Goal: Task Accomplishment & Management: Manage account settings

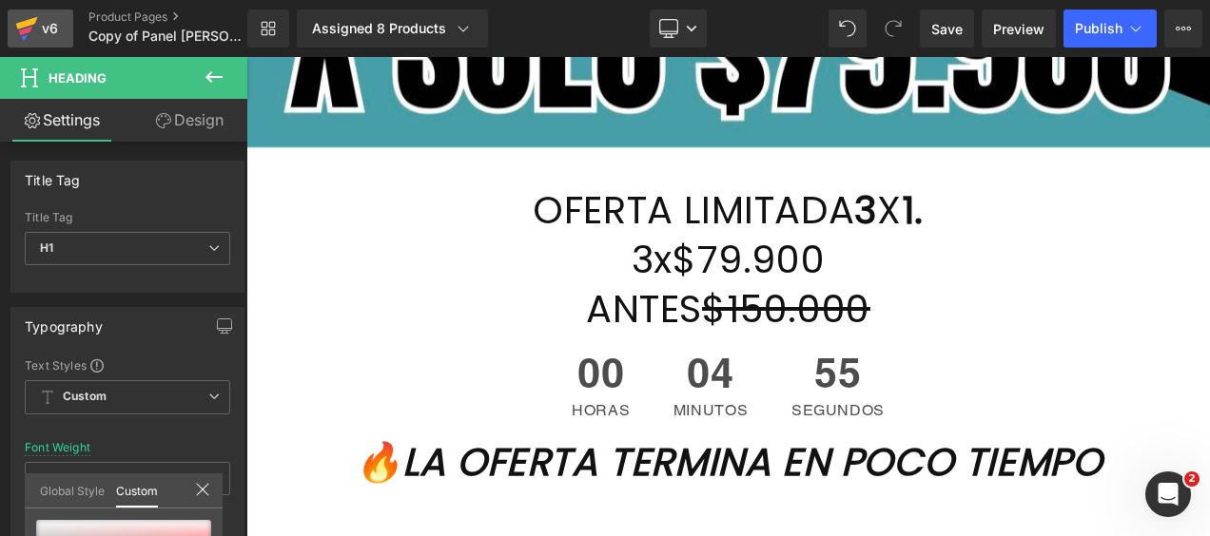
click at [38, 29] on div "v6" at bounding box center [50, 28] width 24 height 25
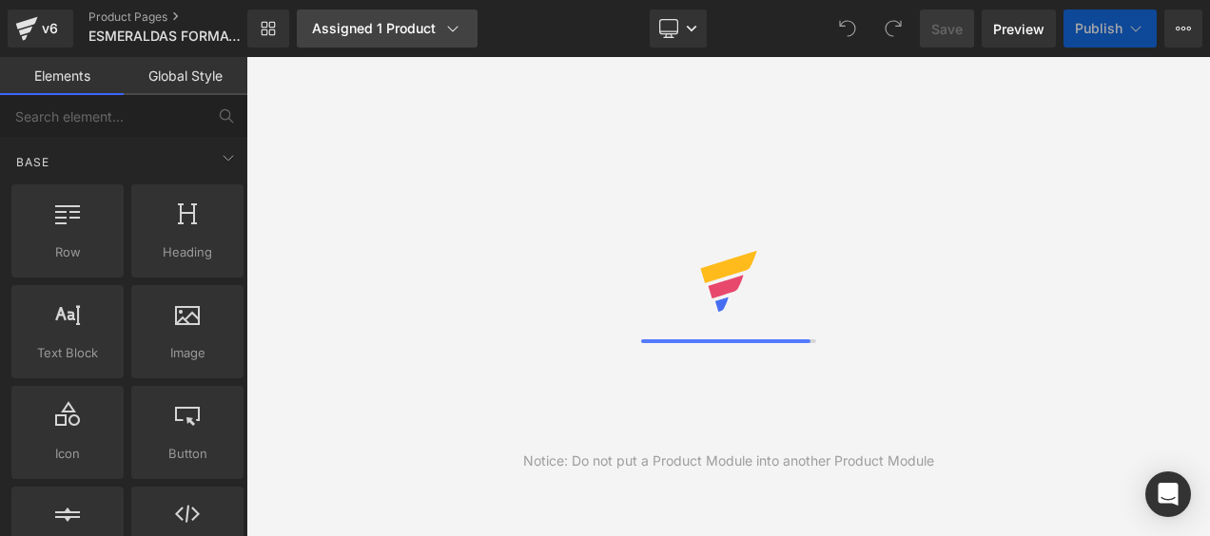
click at [399, 30] on div "Assigned 1 Product" at bounding box center [387, 28] width 150 height 19
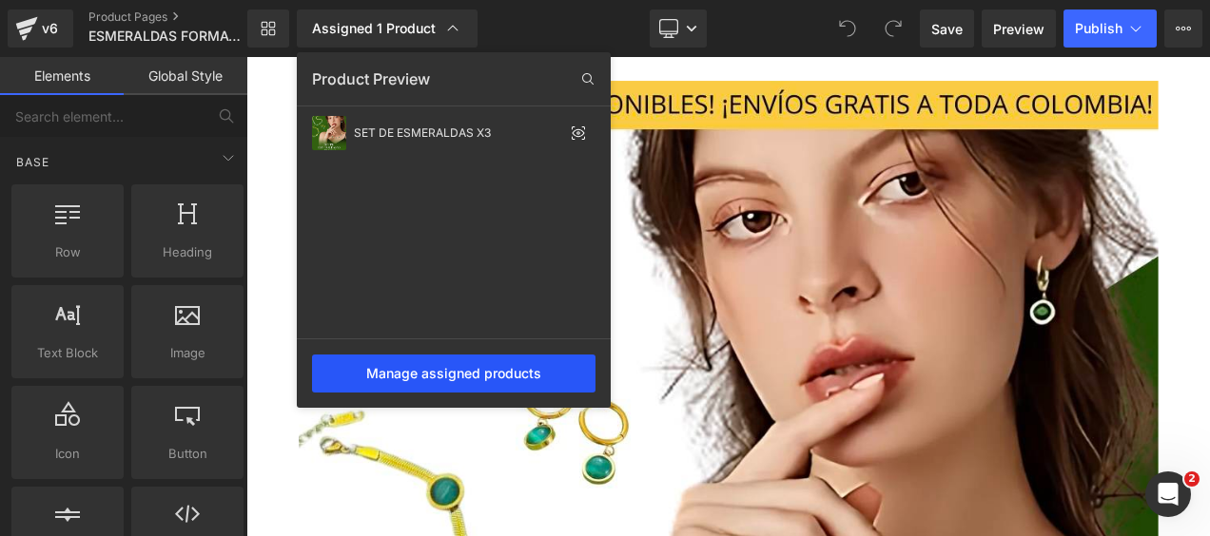
click at [444, 375] on div "Manage assigned products" at bounding box center [453, 374] width 283 height 38
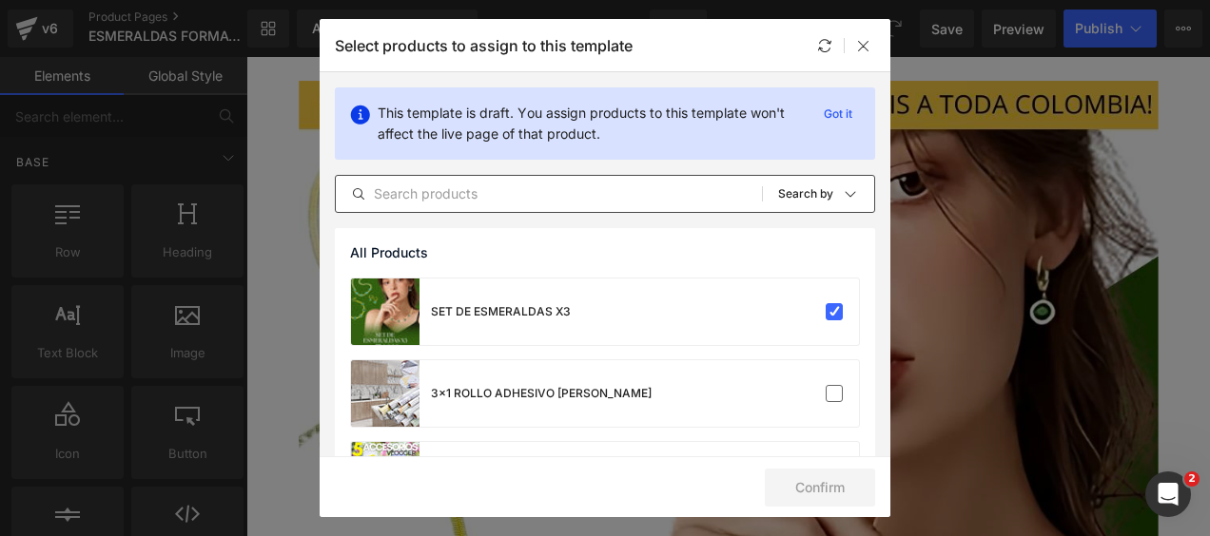
click at [535, 199] on input "text" at bounding box center [549, 194] width 426 height 23
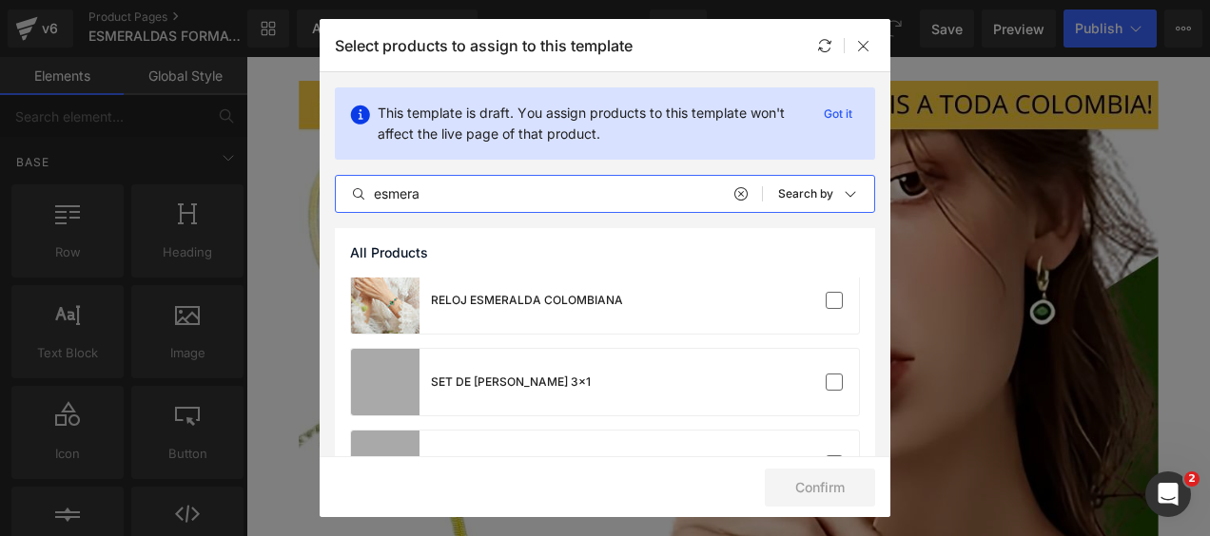
scroll to position [176, 0]
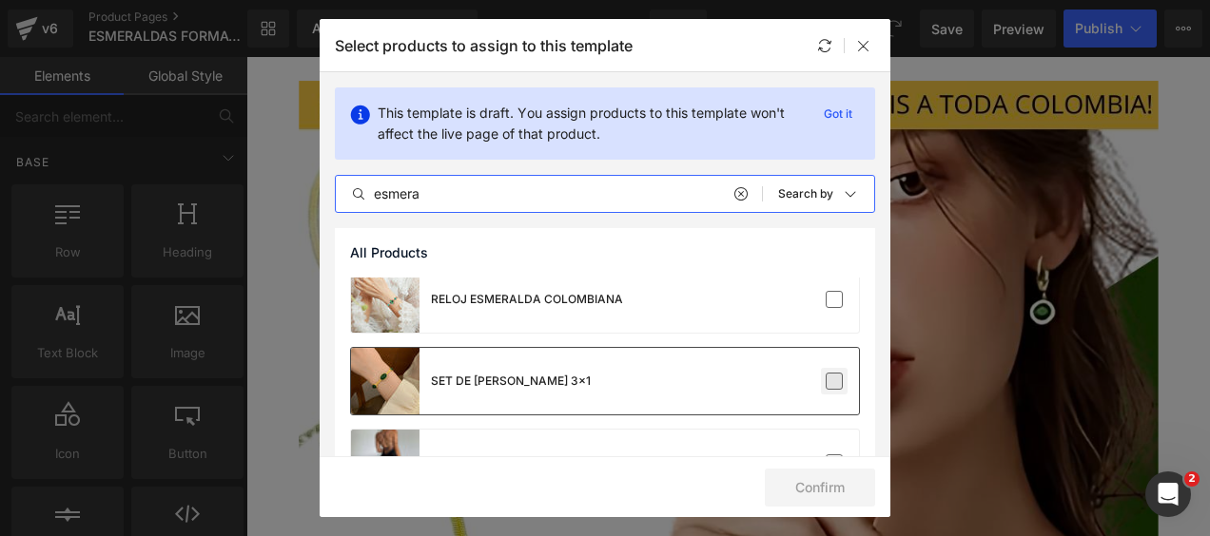
type input "esmera"
click at [826, 388] on label at bounding box center [834, 381] width 17 height 17
click at [834, 381] on input "checkbox" at bounding box center [834, 381] width 0 height 0
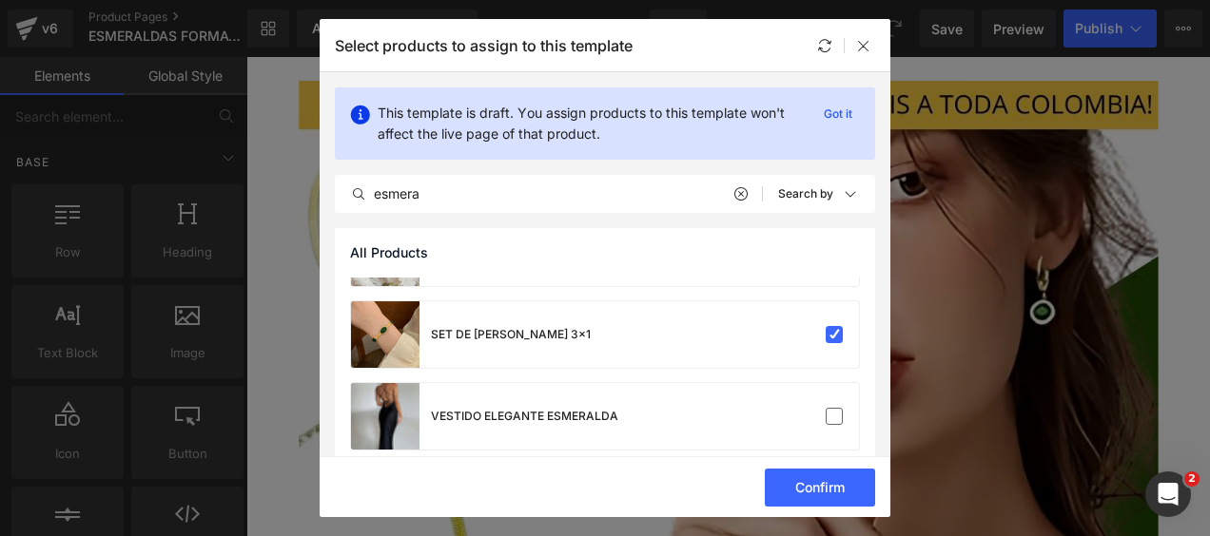
scroll to position [243, 0]
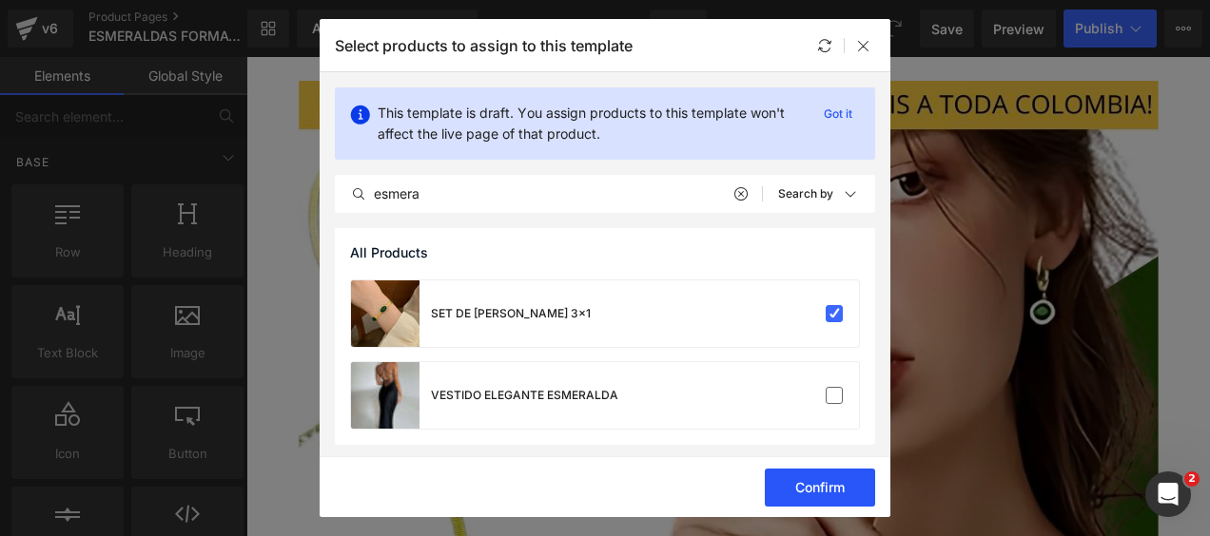
click at [815, 484] on button "Confirm" at bounding box center [820, 488] width 110 height 38
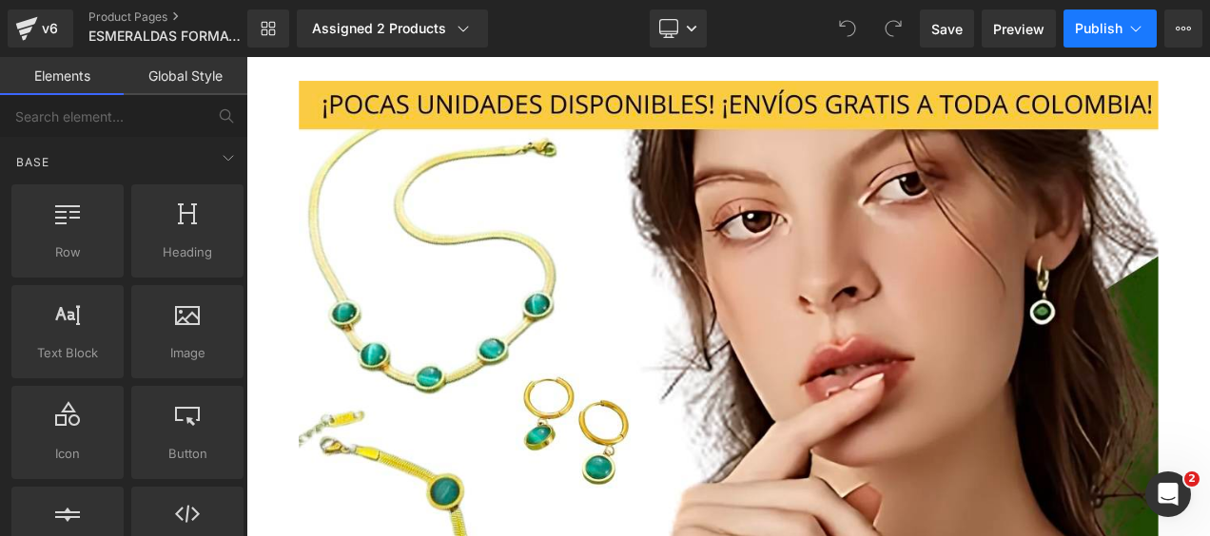
click at [1108, 37] on button "Publish" at bounding box center [1109, 29] width 93 height 38
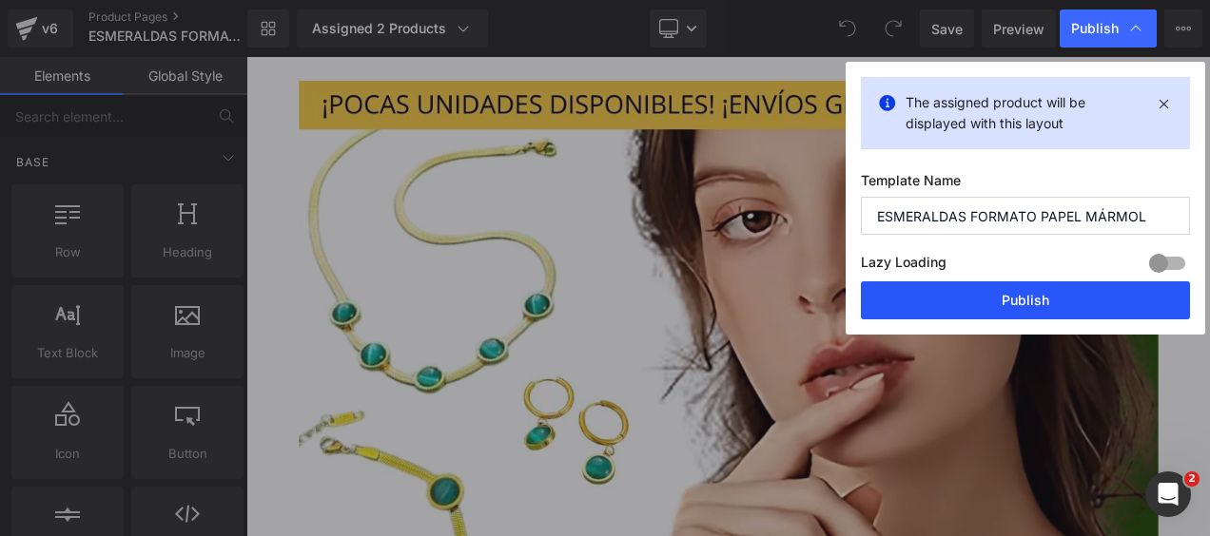
click at [1004, 297] on button "Publish" at bounding box center [1025, 301] width 329 height 38
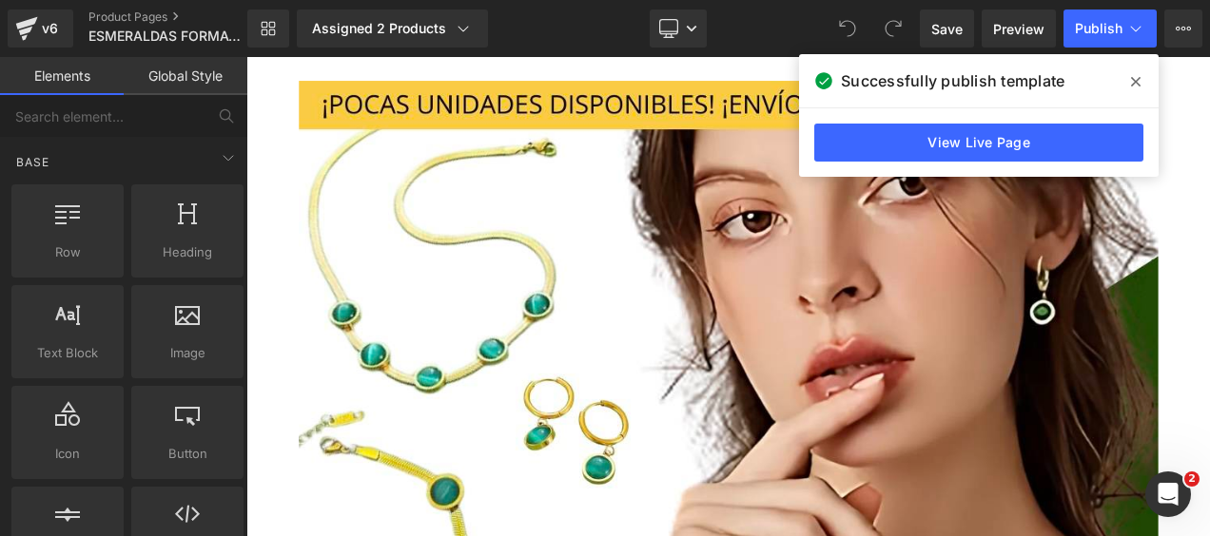
click at [1138, 84] on icon at bounding box center [1136, 82] width 10 height 10
